Goal: Task Accomplishment & Management: Manage account settings

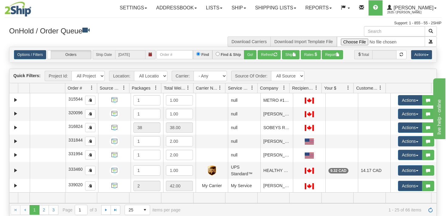
select select "5705"
click option "DAYCO" at bounding box center [0, 0] width 0 height 0
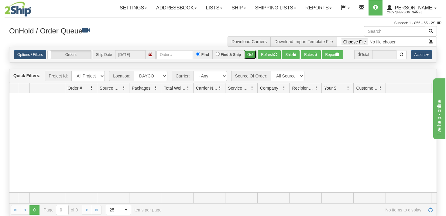
click at [249, 55] on button "Go!" at bounding box center [250, 54] width 12 height 9
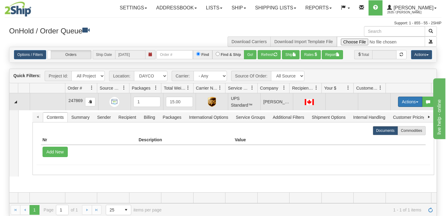
click at [416, 102] on span "button" at bounding box center [417, 102] width 2 height 1
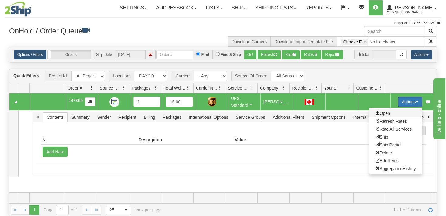
click at [383, 115] on span "Open" at bounding box center [383, 113] width 15 height 5
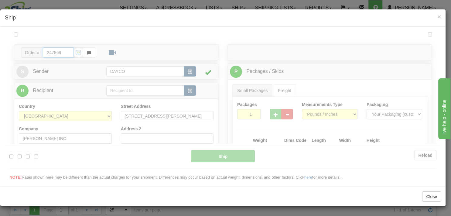
type input "11"
type input "09:00"
type input "16:00"
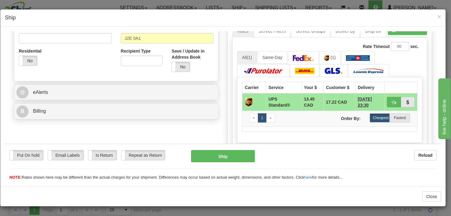
scroll to position [225, 0]
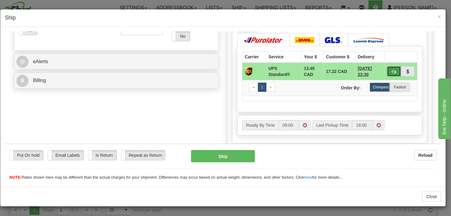
click at [392, 74] on span "button" at bounding box center [394, 72] width 4 height 4
click at [220, 158] on button "Ship" at bounding box center [223, 156] width 64 height 12
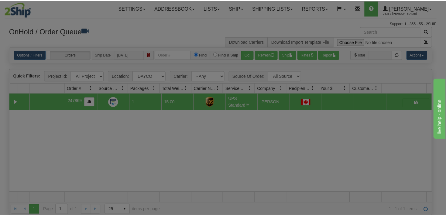
scroll to position [0, 0]
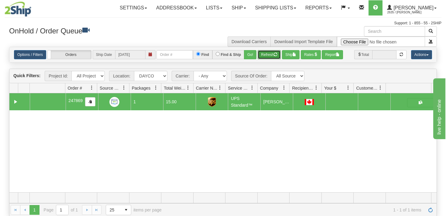
click at [266, 55] on button "Refresh" at bounding box center [269, 54] width 23 height 9
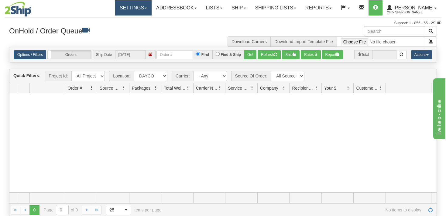
click at [150, 11] on link "Settings" at bounding box center [133, 7] width 36 height 15
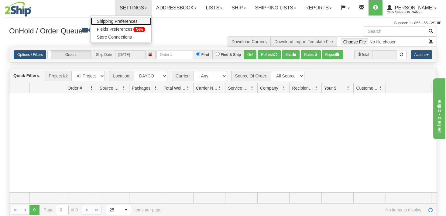
click at [130, 22] on span "Shipping Preferences" at bounding box center [117, 21] width 41 height 5
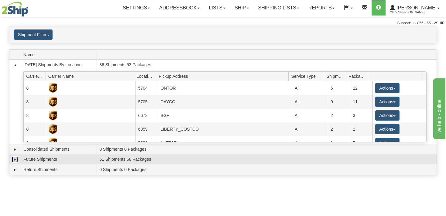
click at [14, 160] on link "Expand" at bounding box center [15, 160] width 6 height 6
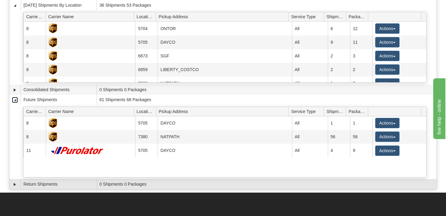
scroll to position [64, 0]
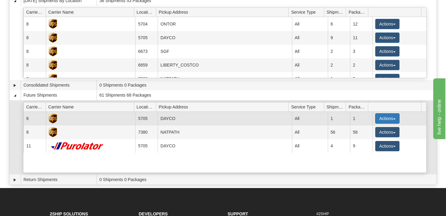
click at [382, 116] on button "Actions" at bounding box center [387, 118] width 24 height 10
click at [362, 128] on span "Details" at bounding box center [365, 130] width 16 height 4
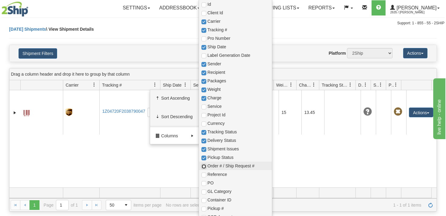
click at [203, 166] on input "checkbox" at bounding box center [204, 166] width 5 height 5
checkbox input "true"
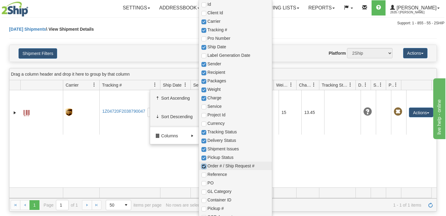
checkbox input "true"
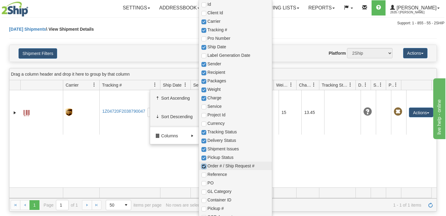
checkbox input "true"
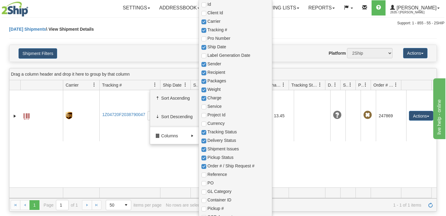
click at [145, 32] on div "Today Shipments \ View Shipment Details" at bounding box center [223, 35] width 428 height 19
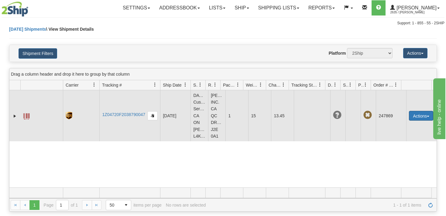
click at [417, 118] on button "Actions" at bounding box center [421, 116] width 24 height 10
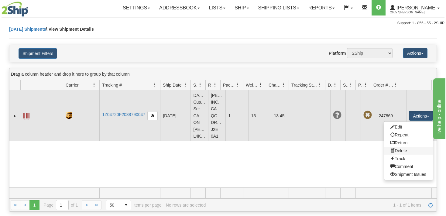
click at [396, 150] on link "Delete" at bounding box center [408, 151] width 49 height 8
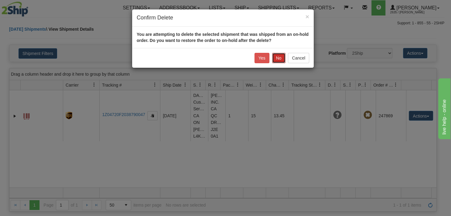
click at [279, 57] on button "No" at bounding box center [278, 58] width 13 height 10
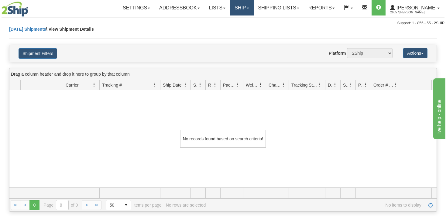
click at [246, 10] on link "Ship" at bounding box center [241, 7] width 23 height 15
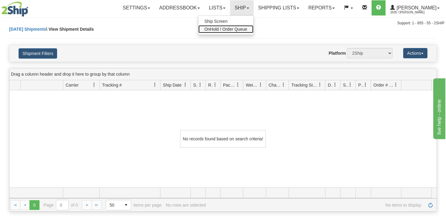
click at [225, 26] on link "OnHold / Order Queue" at bounding box center [225, 29] width 55 height 8
